Goal: Information Seeking & Learning: Find contact information

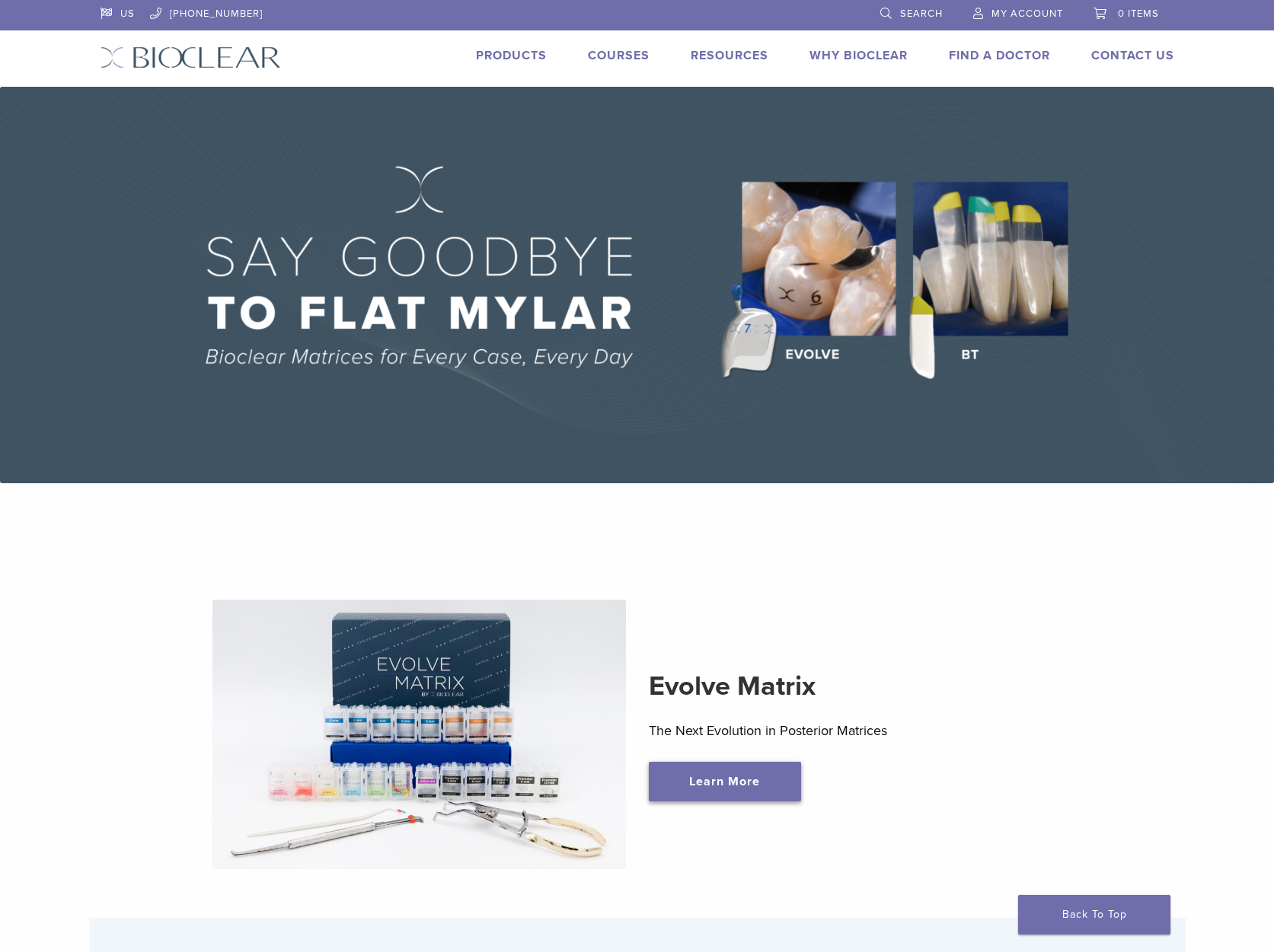
click at [748, 787] on link "Learn More" at bounding box center [724, 781] width 152 height 40
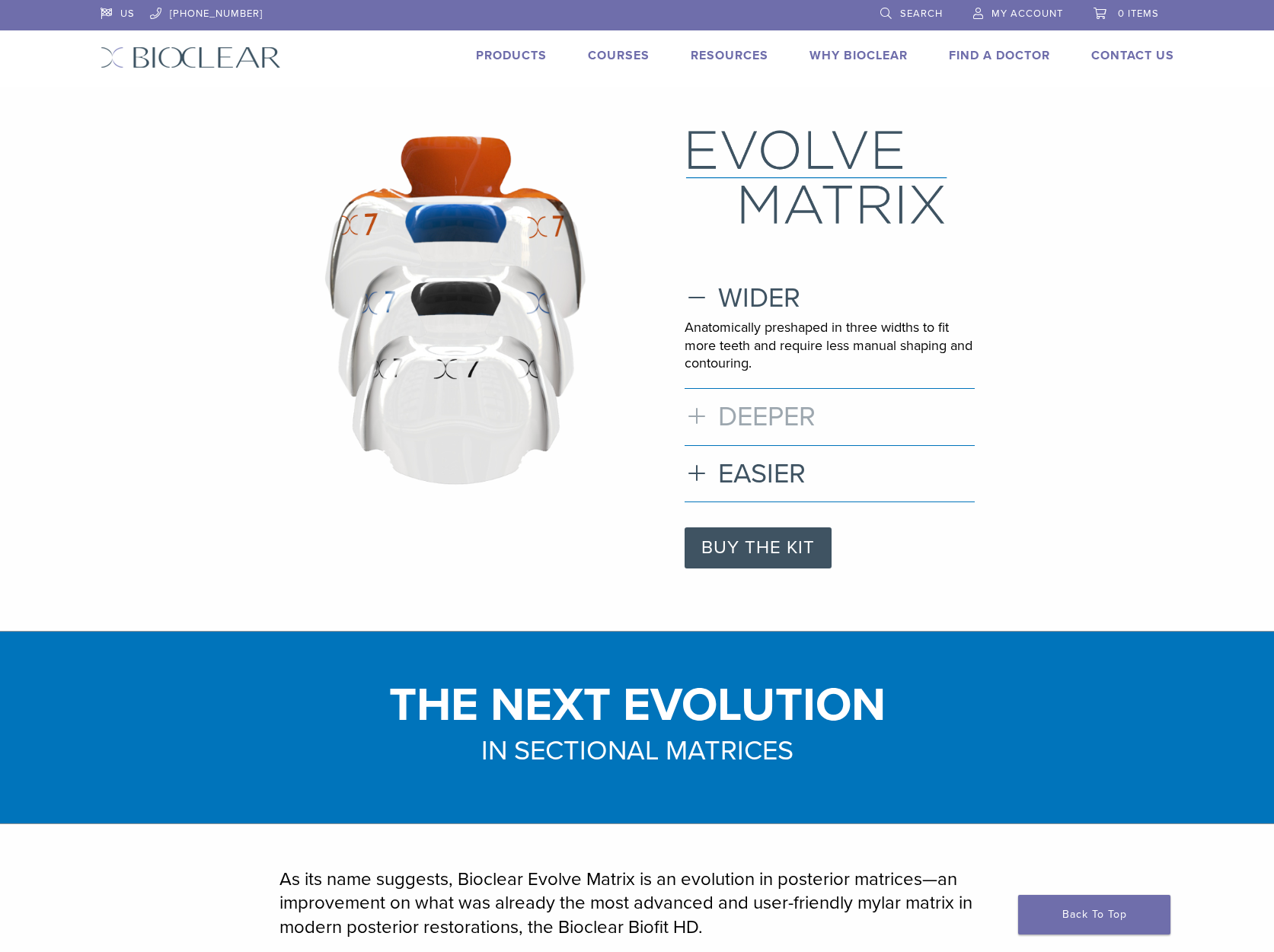
click at [740, 422] on h3 "DEEPER" at bounding box center [829, 416] width 290 height 33
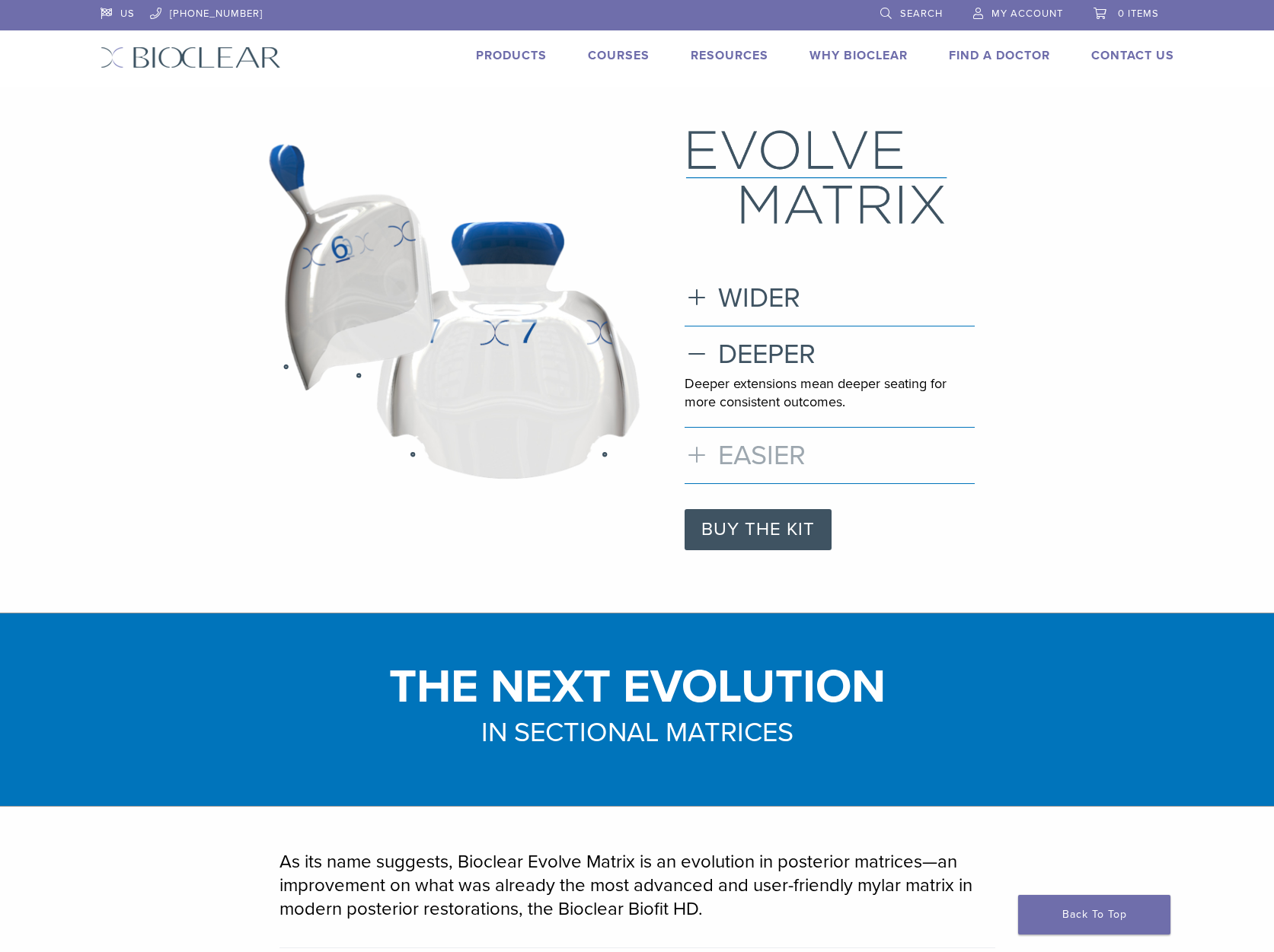
click at [728, 461] on h3 "EASIER" at bounding box center [829, 456] width 290 height 33
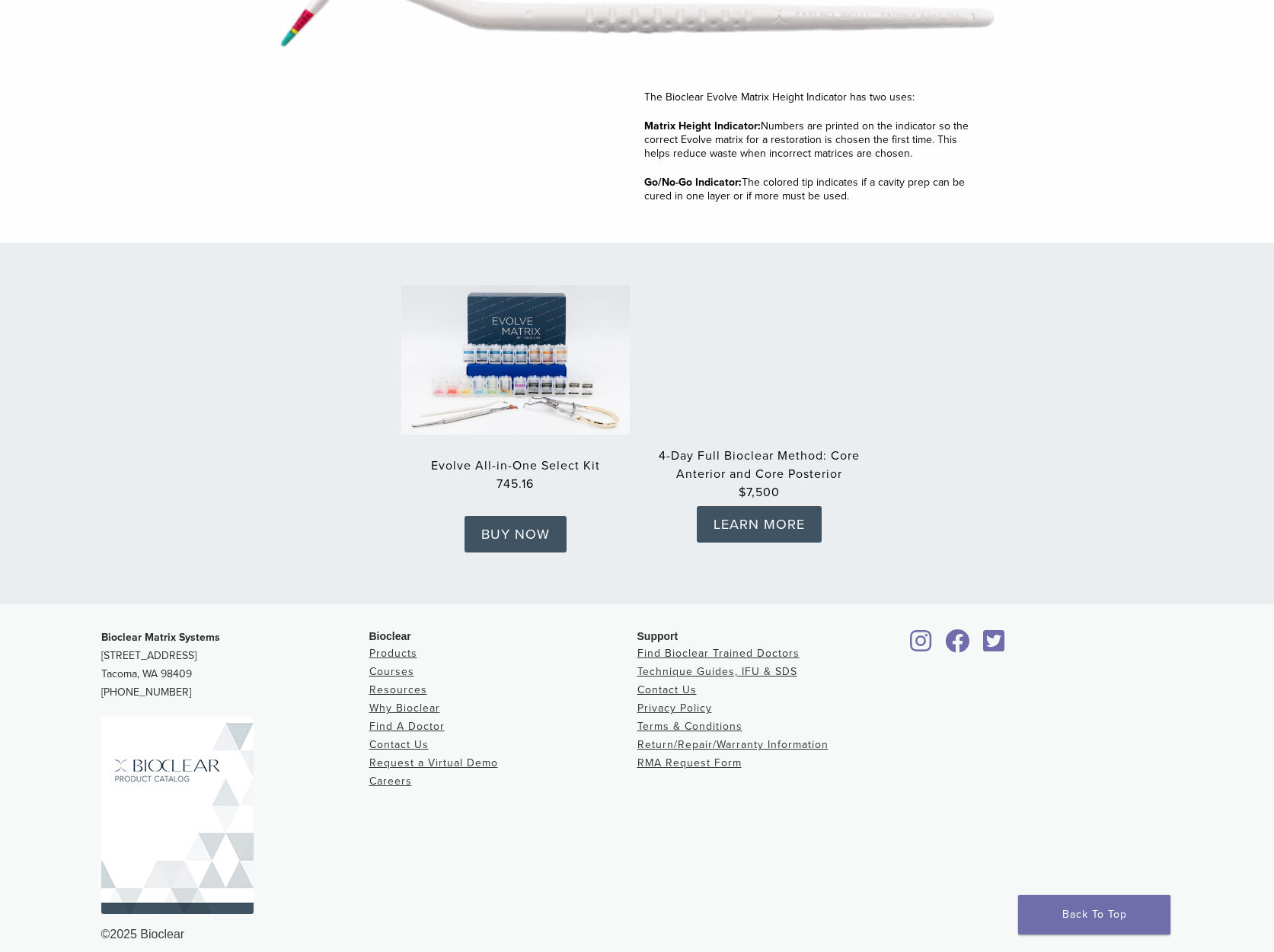
scroll to position [2162, 0]
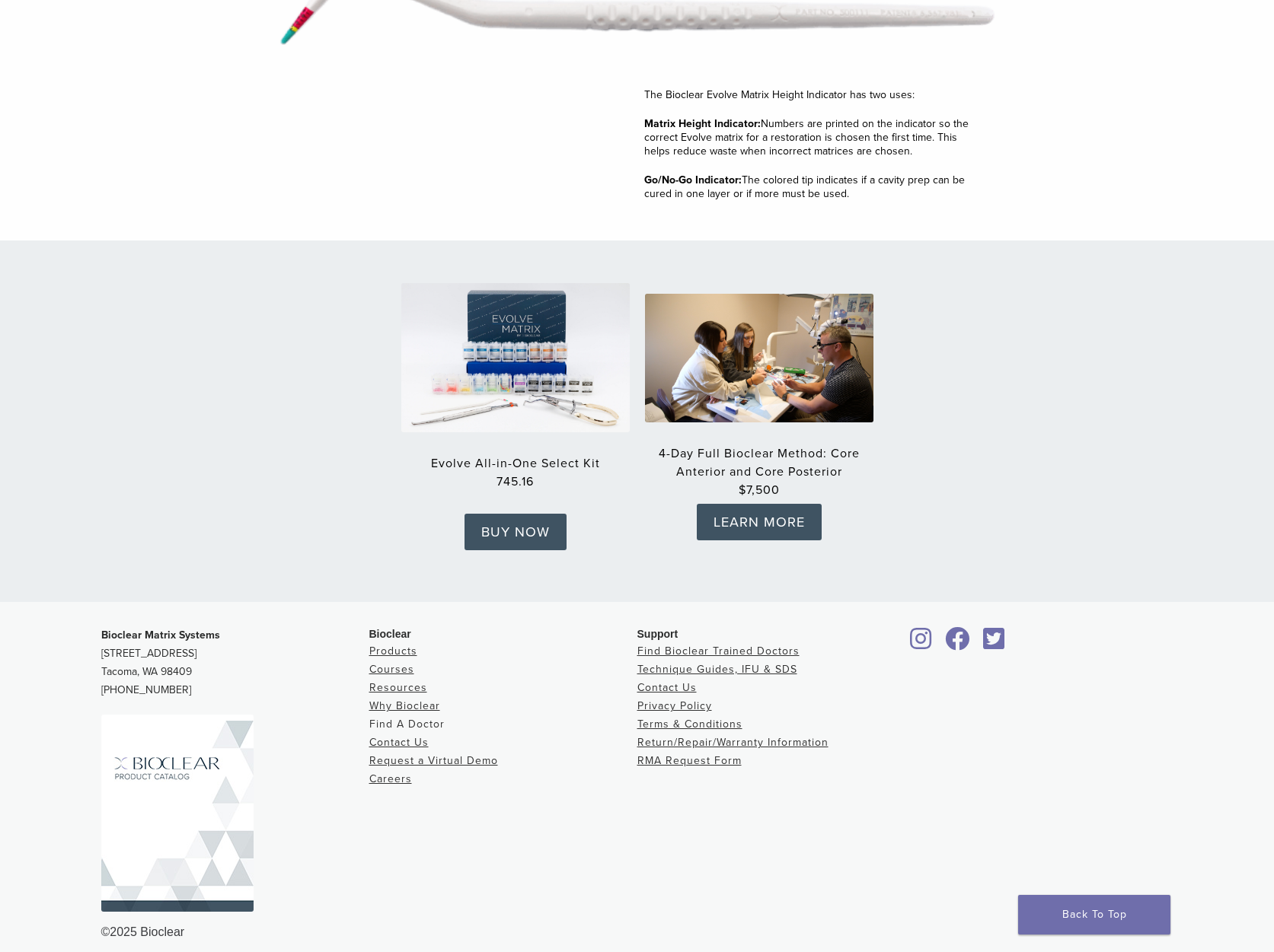
click at [410, 718] on link "Find A Doctor" at bounding box center [407, 724] width 75 height 13
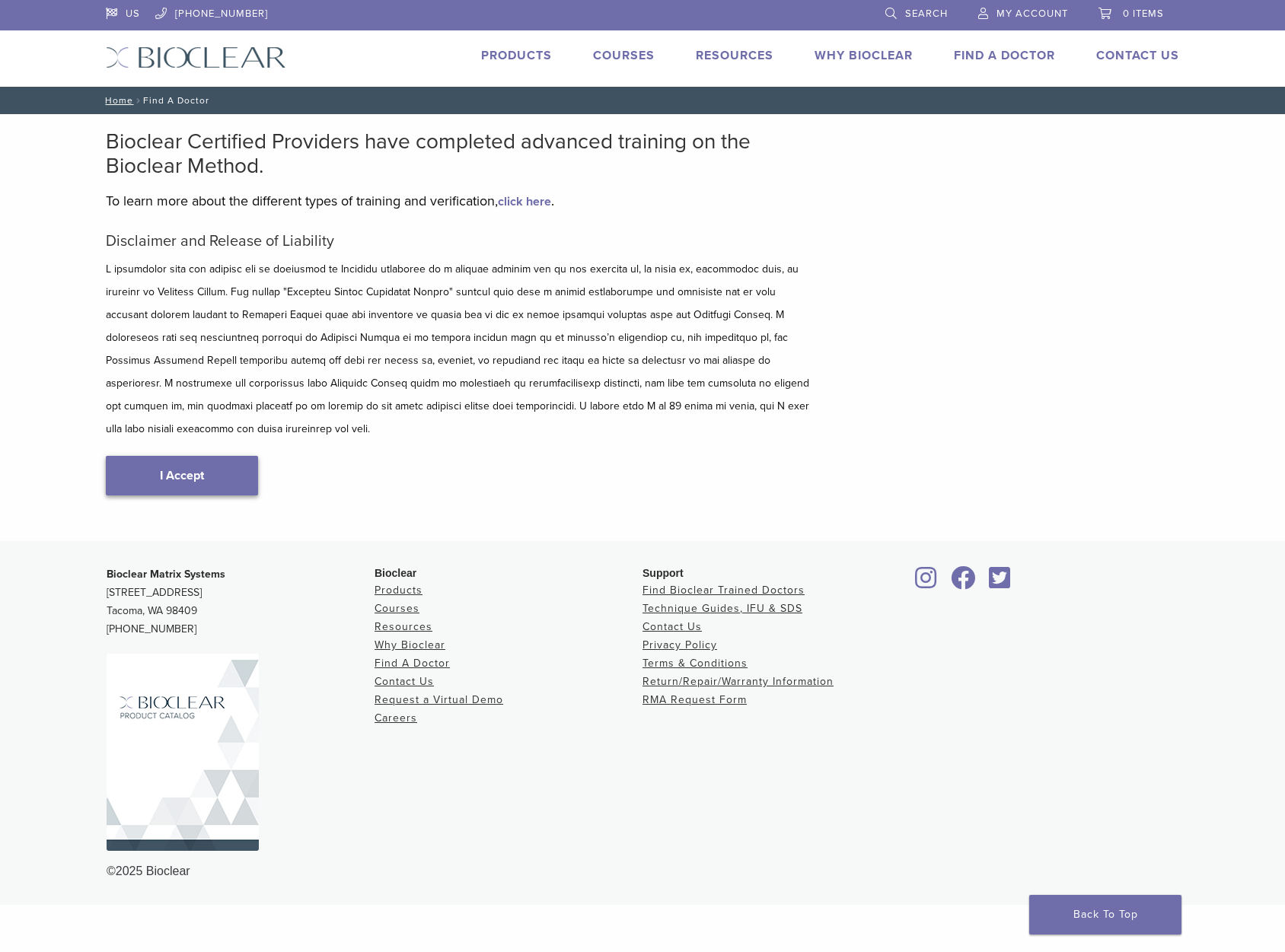
click at [168, 456] on link "I Accept" at bounding box center [182, 475] width 152 height 40
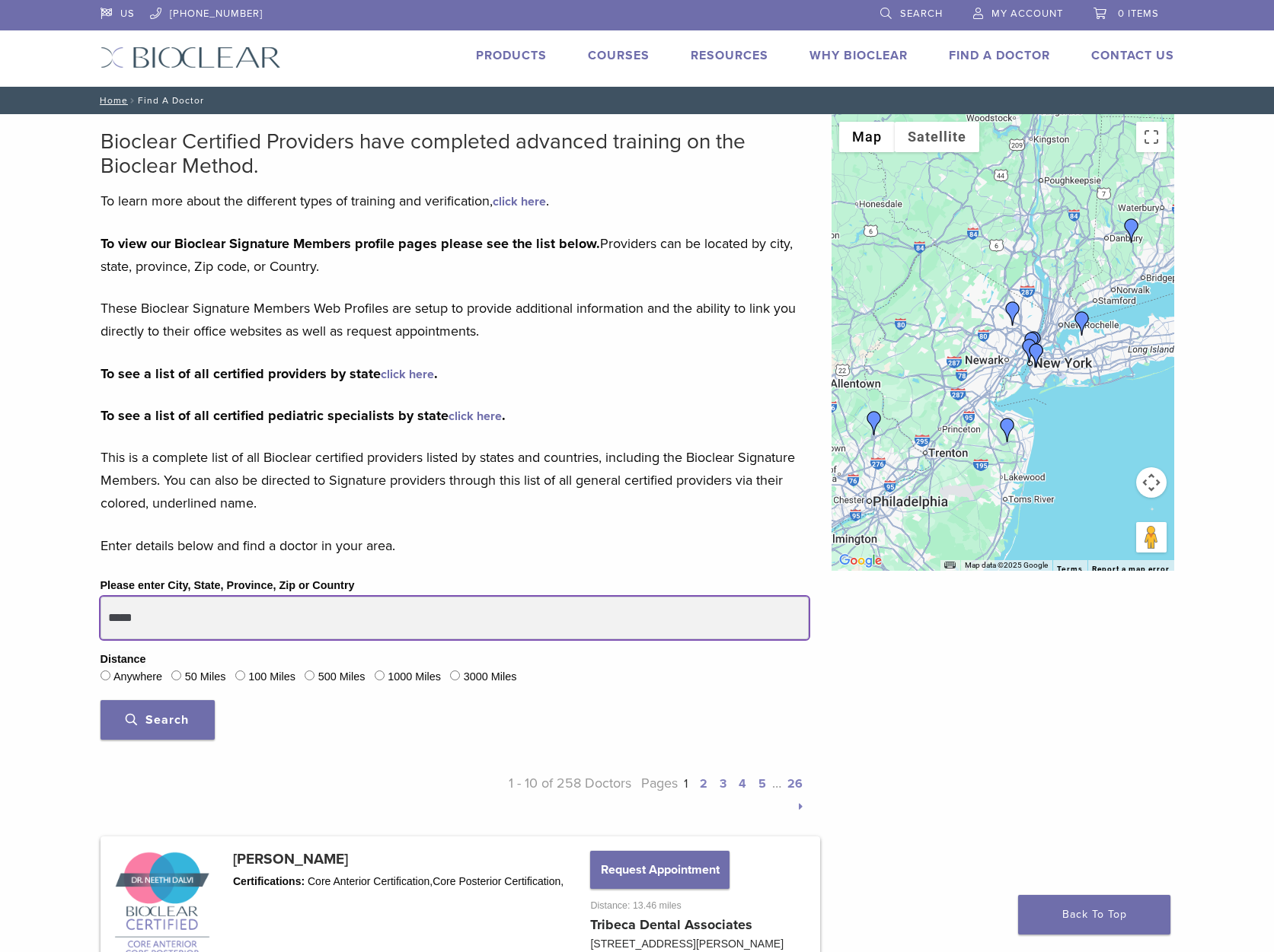
click at [183, 608] on input "*****" at bounding box center [454, 618] width 708 height 42
type input "*****"
click at [100, 700] on button "Search" at bounding box center [157, 719] width 114 height 40
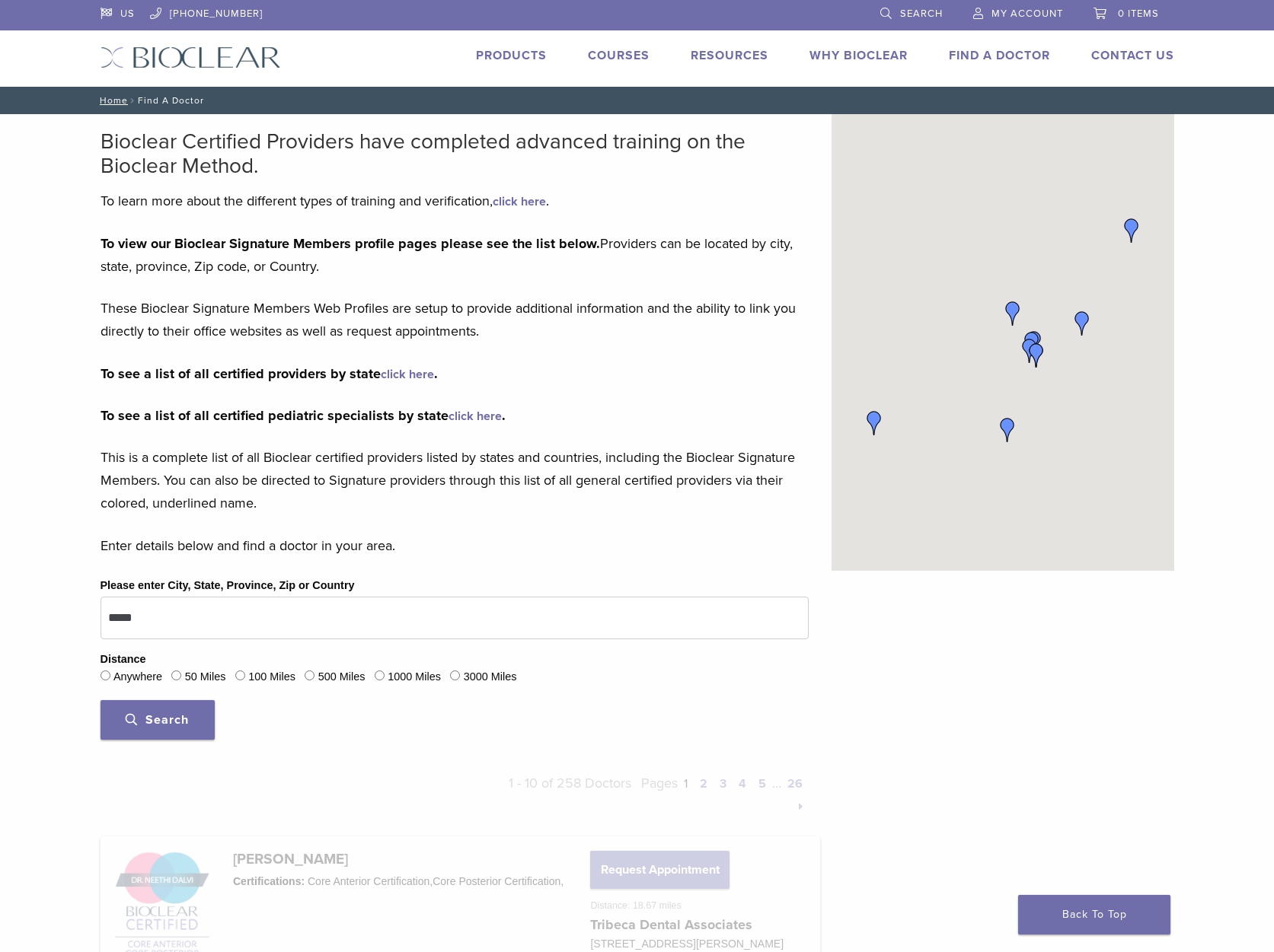
click at [143, 725] on span "Search" at bounding box center [157, 719] width 63 height 15
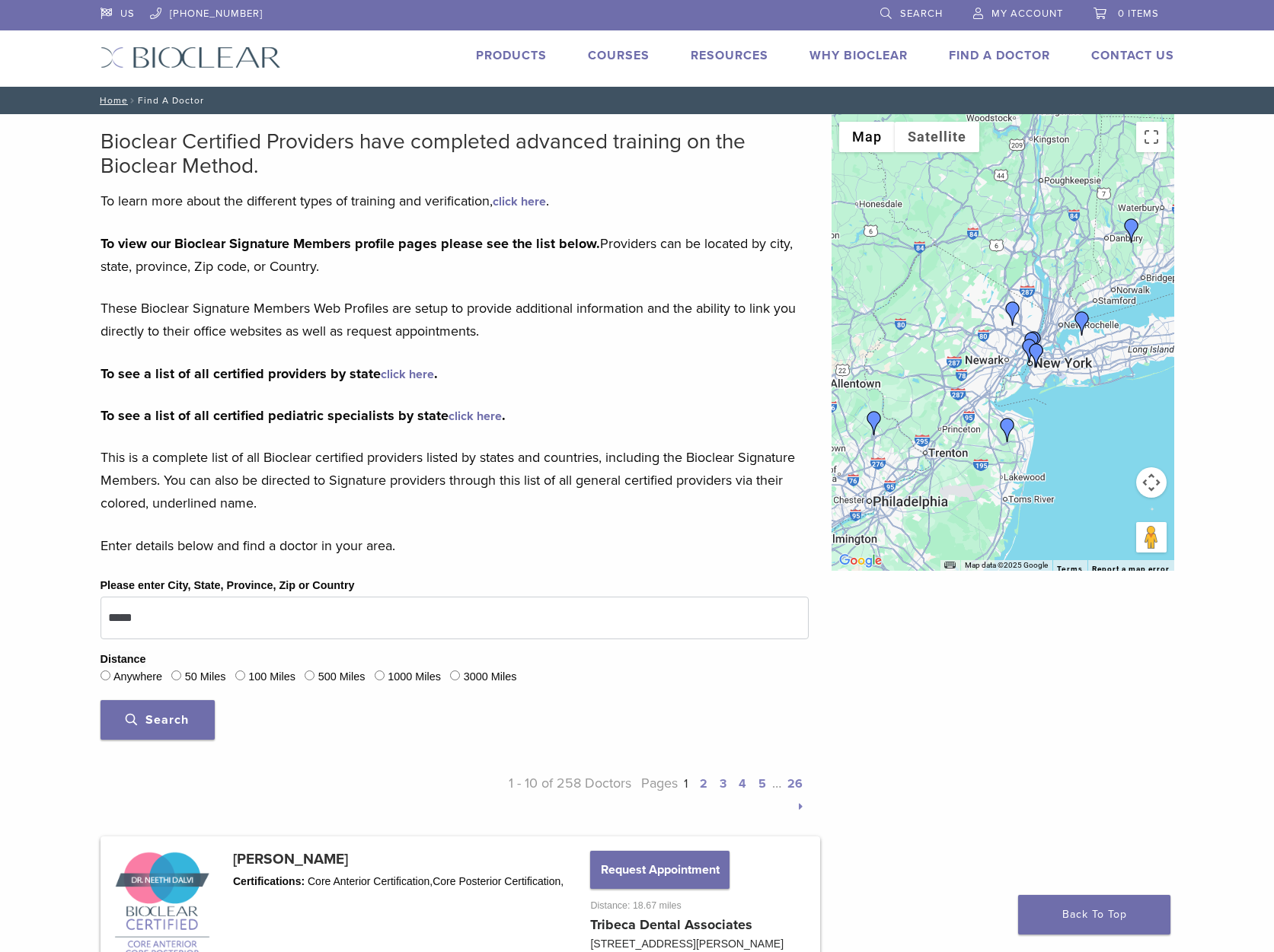
click at [410, 374] on link "click here" at bounding box center [407, 374] width 53 height 15
click at [634, 52] on link "Courses" at bounding box center [619, 55] width 62 height 15
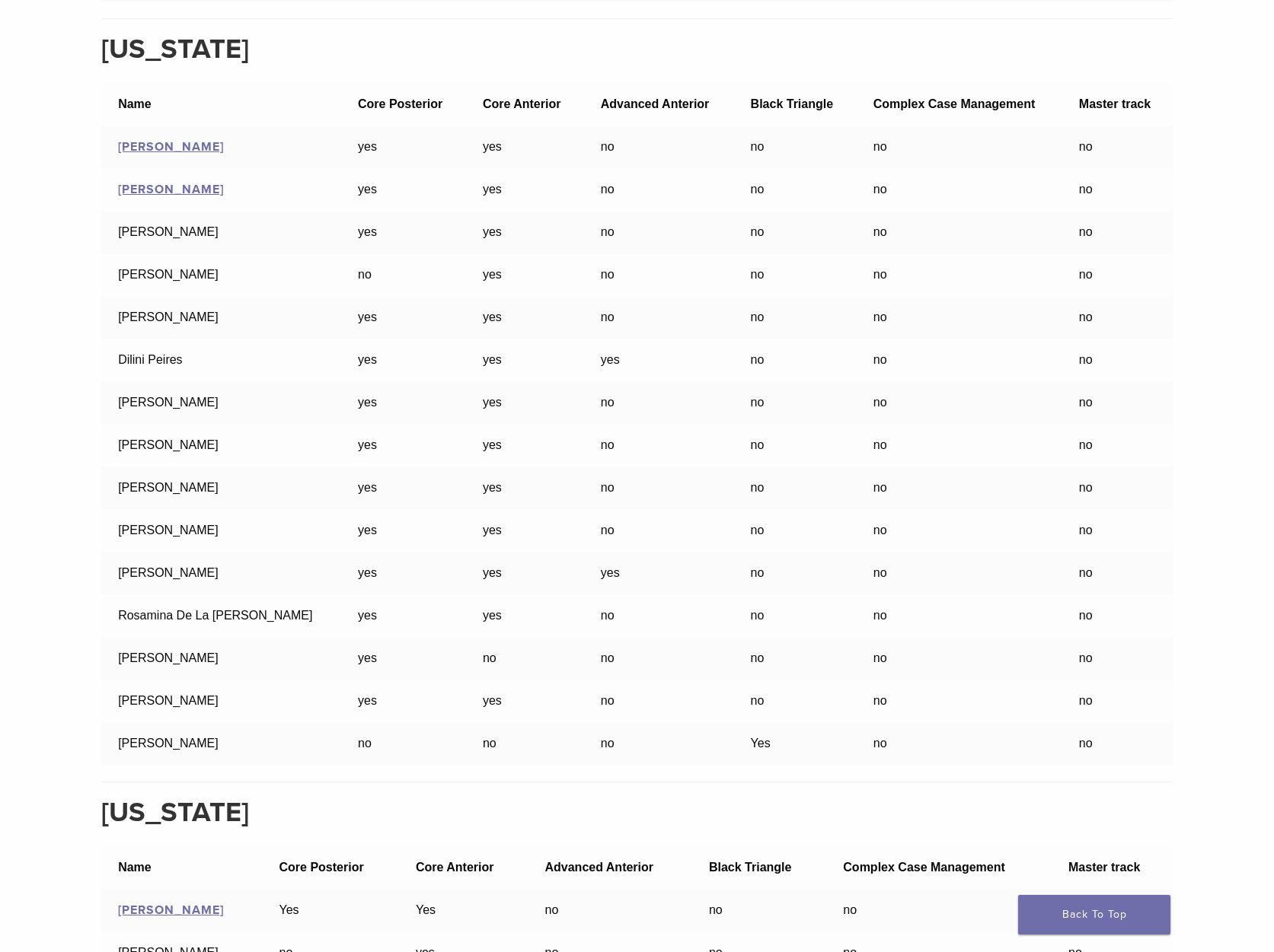
scroll to position [19747, 0]
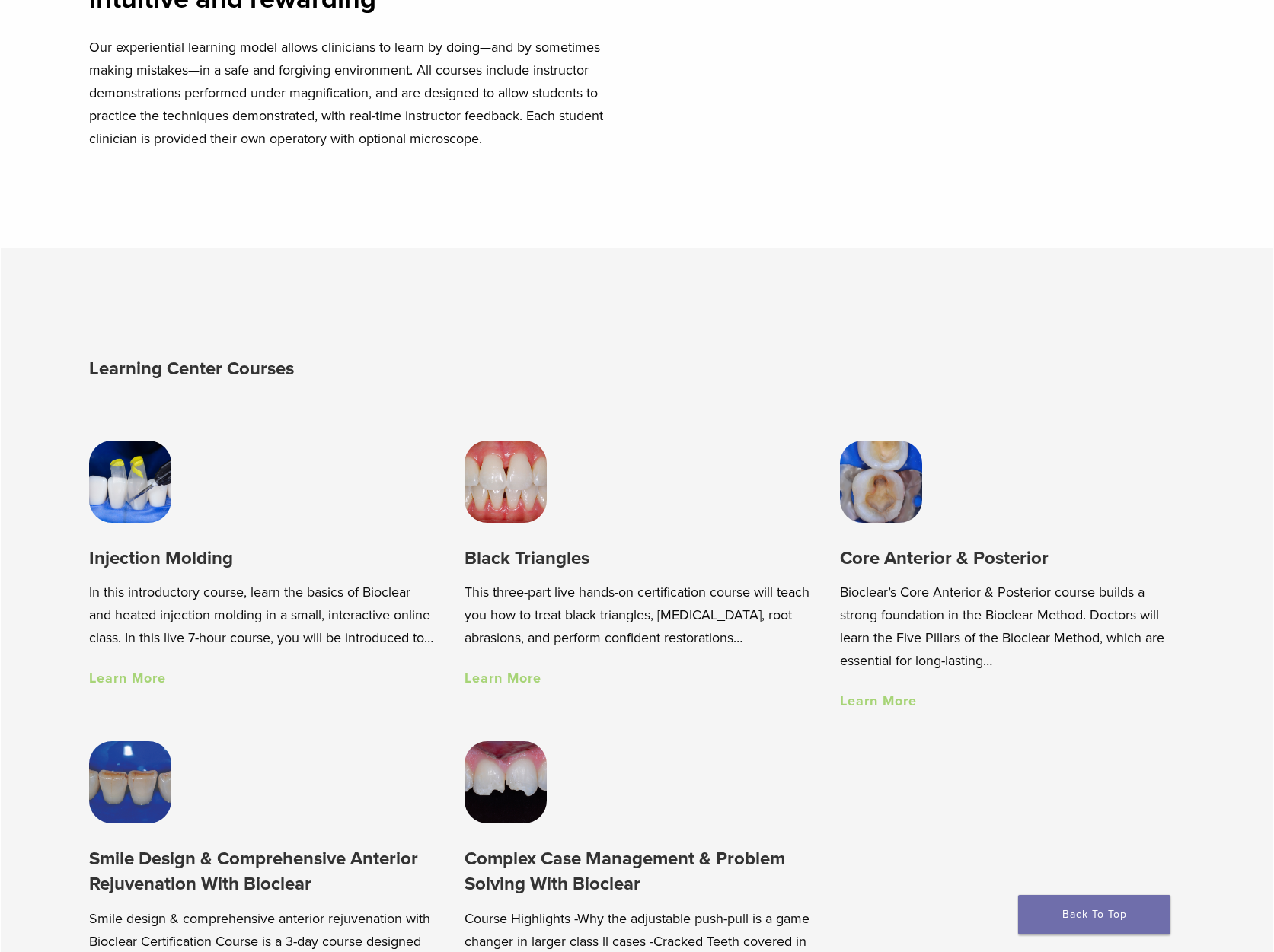
scroll to position [837, 0]
